Goal: Obtain resource: Obtain resource

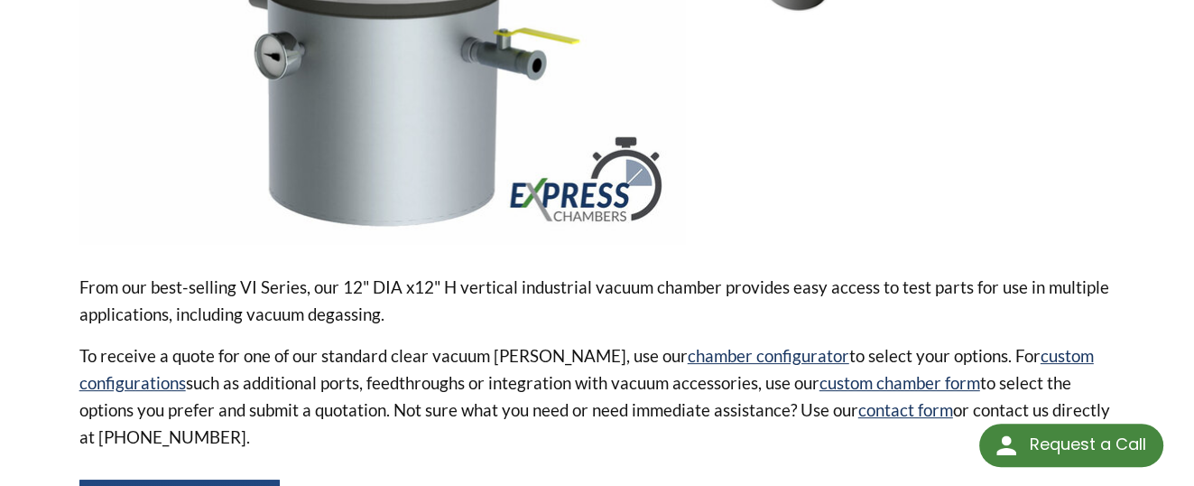
scroll to position [451, 0]
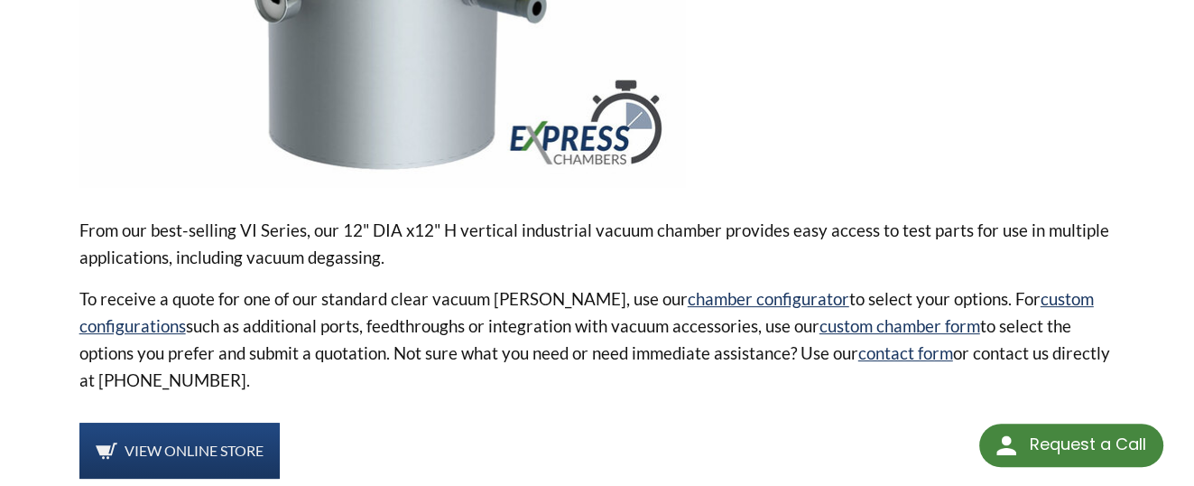
select select "Language Translate Widget"
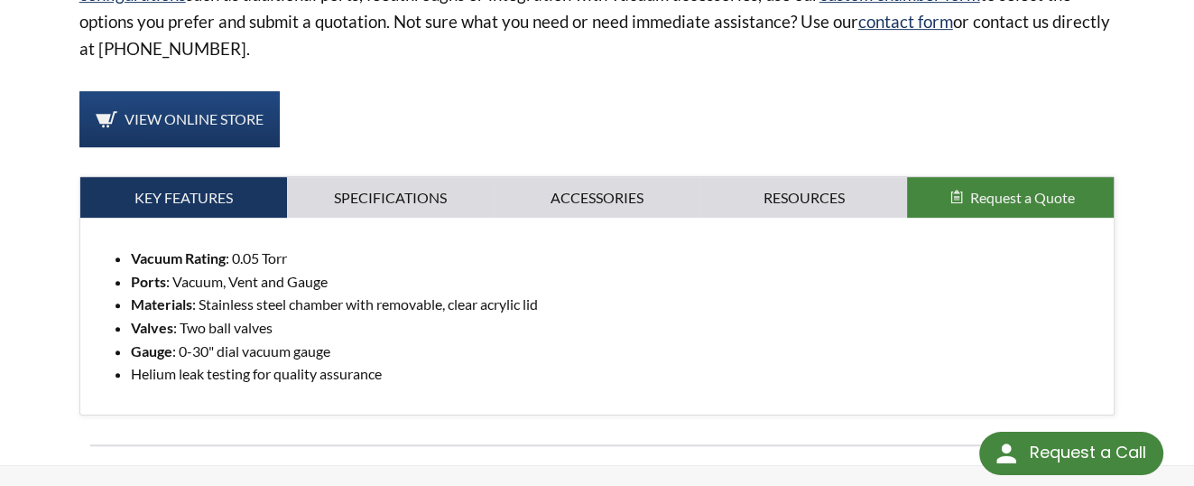
scroll to position [812, 0]
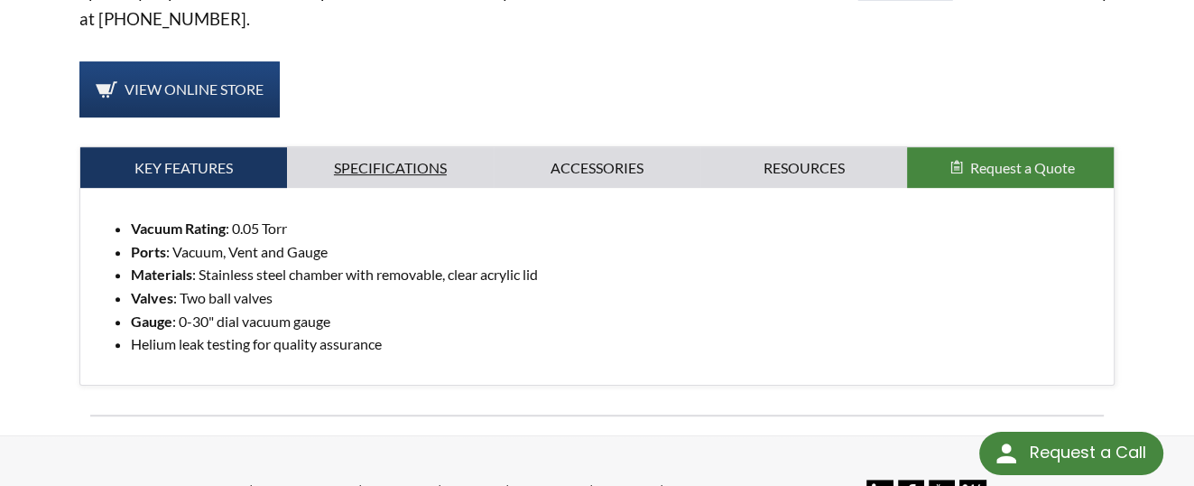
click at [394, 158] on link "Specifications" at bounding box center [390, 168] width 207 height 42
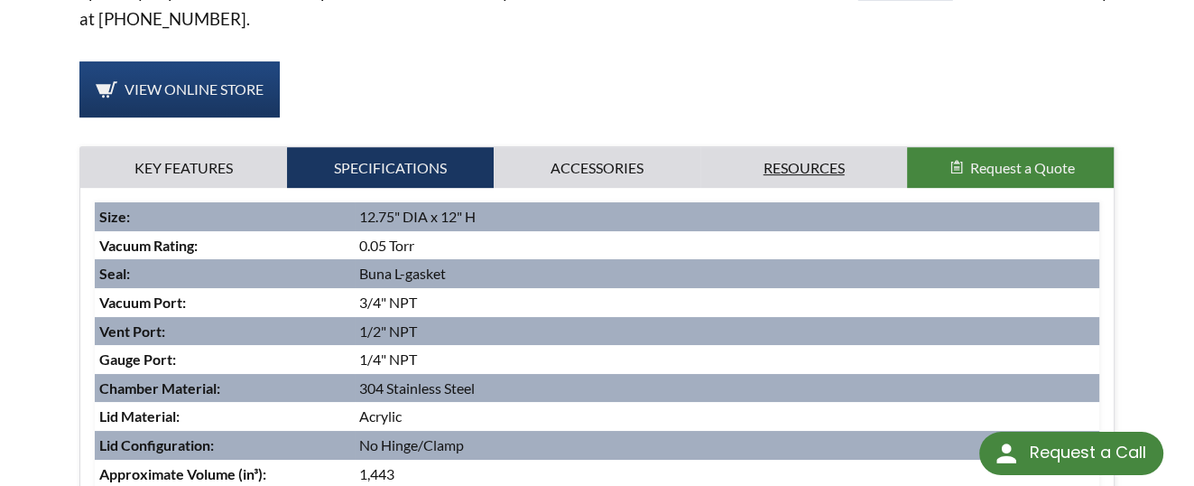
click at [807, 158] on link "Resources" at bounding box center [803, 168] width 207 height 42
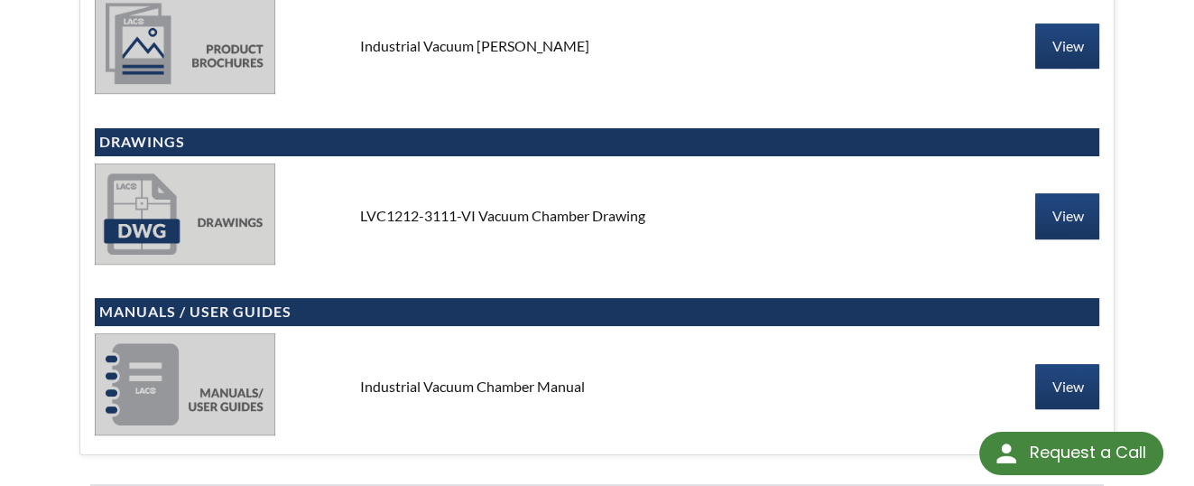
scroll to position [903, 0]
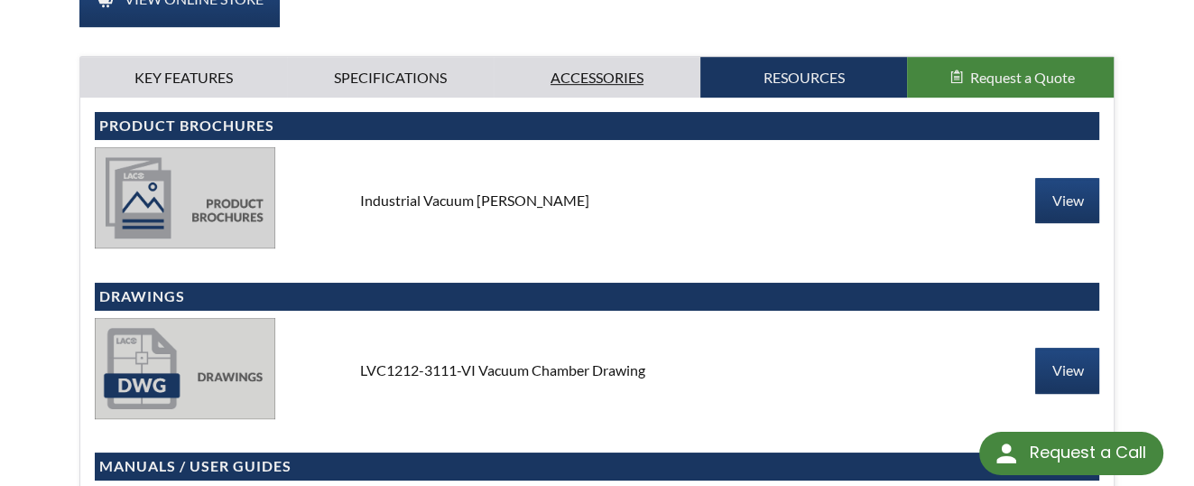
click at [590, 66] on link "Accessories" at bounding box center [597, 78] width 207 height 42
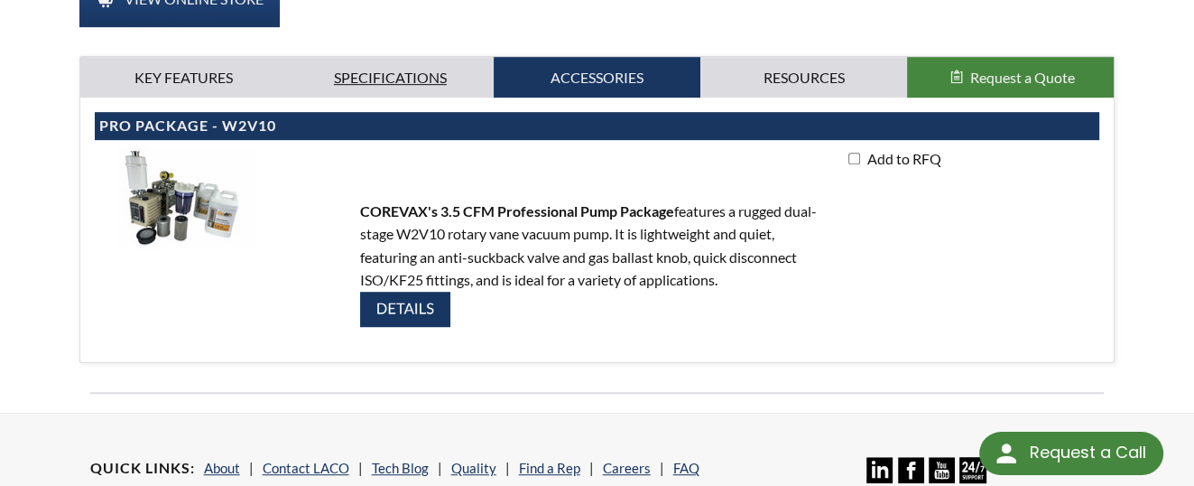
click at [429, 57] on link "Specifications" at bounding box center [390, 78] width 207 height 42
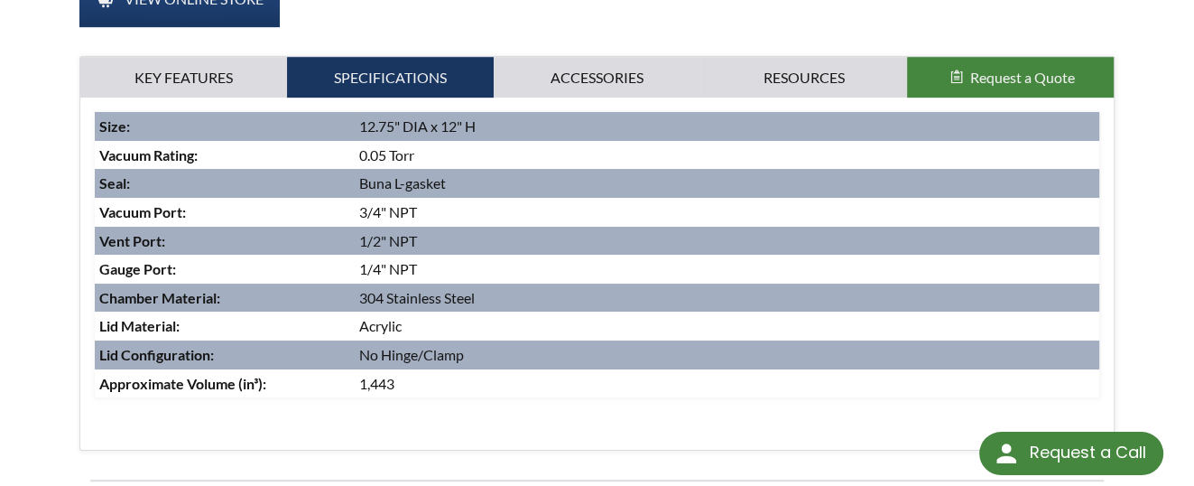
click at [385, 141] on td "0.05 Torr" at bounding box center [727, 155] width 745 height 29
click at [793, 57] on link "Resources" at bounding box center [803, 78] width 207 height 42
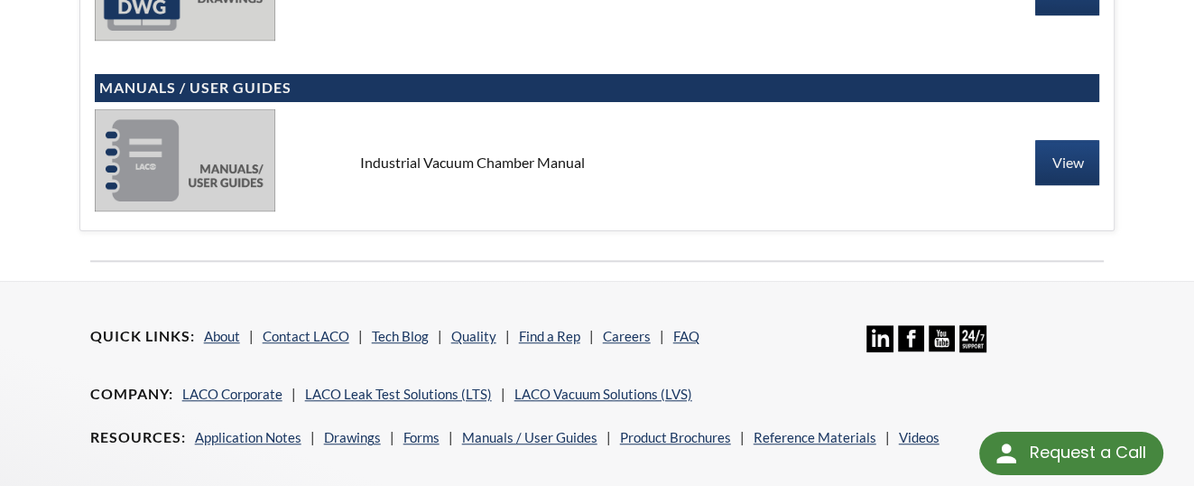
scroll to position [1264, 0]
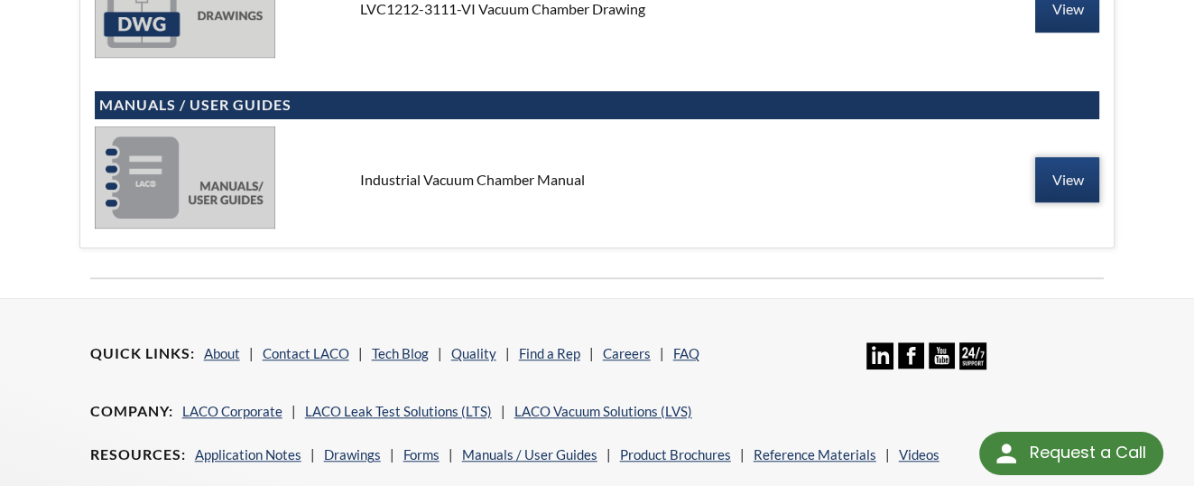
click at [1055, 157] on link "View" at bounding box center [1067, 179] width 64 height 45
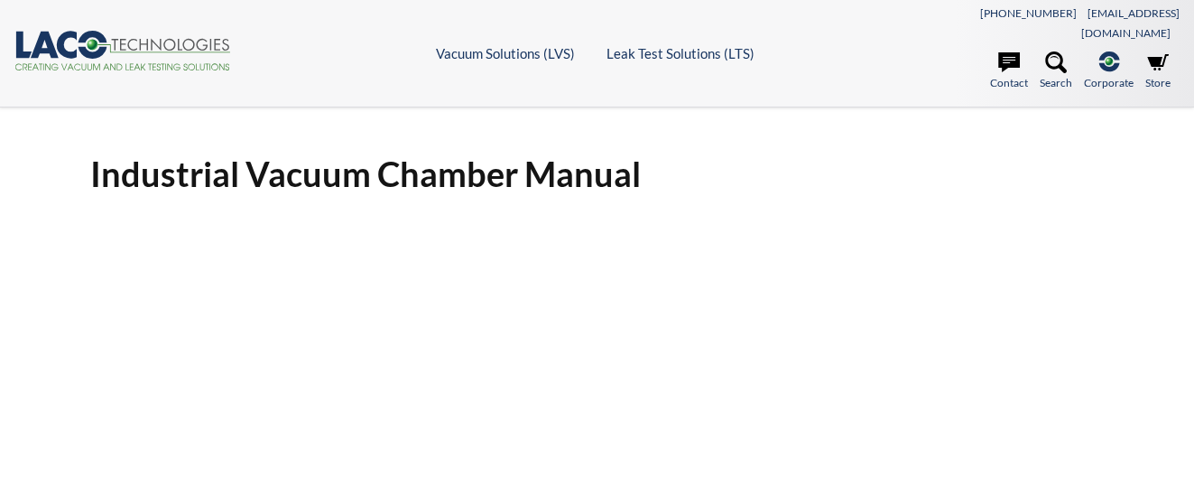
select select "Language Translate Widget"
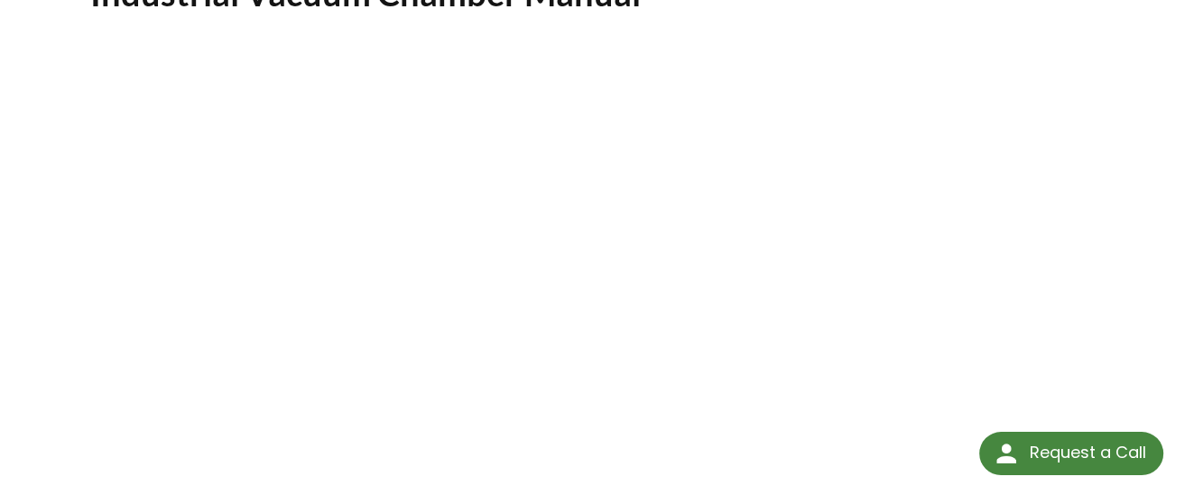
scroll to position [197, 0]
